Goal: Information Seeking & Learning: Learn about a topic

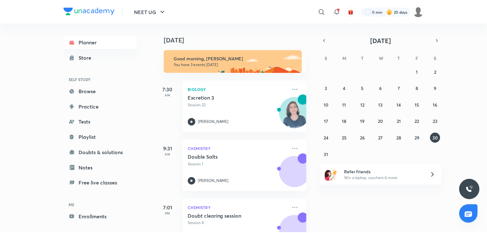
scroll to position [28, 0]
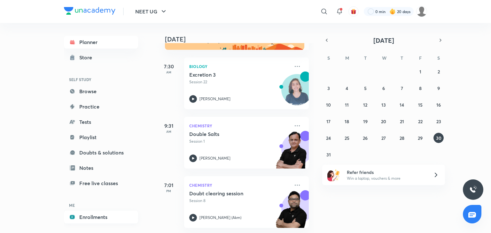
click at [90, 218] on link "Enrollments" at bounding box center [101, 217] width 74 height 13
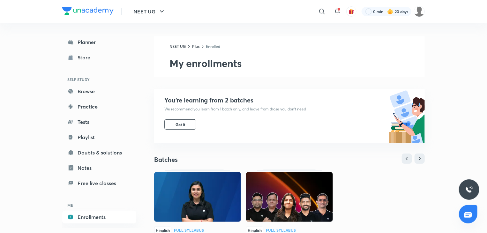
click at [243, 197] on img at bounding box center [289, 197] width 87 height 50
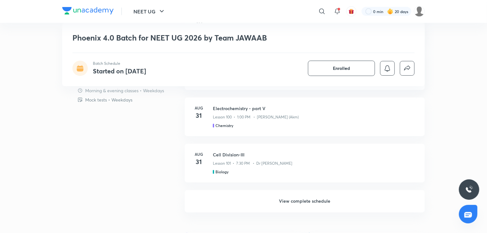
scroll to position [549, 0]
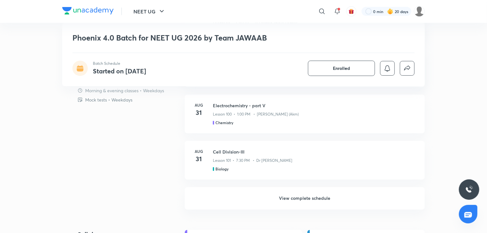
click at [299, 196] on h6 "View complete schedule" at bounding box center [305, 199] width 240 height 22
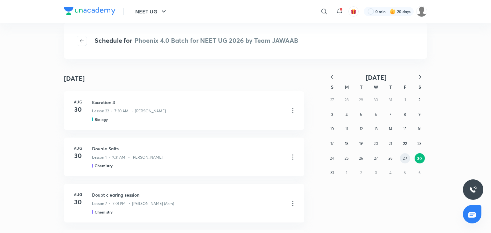
click at [406, 160] on abbr "29" at bounding box center [405, 158] width 4 height 5
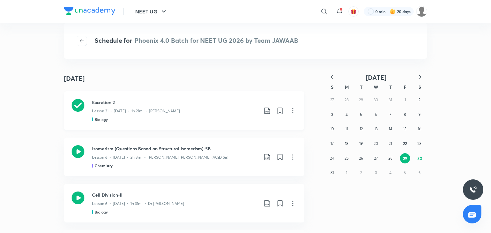
click at [202, 111] on div "Lesson 21 • Aug 29 • 1h 21m • Dr. Rakshita Singh" at bounding box center [175, 110] width 166 height 8
